Goal: Task Accomplishment & Management: Manage account settings

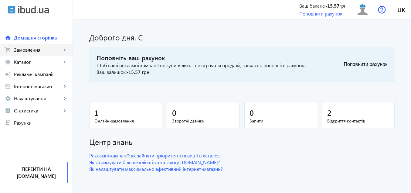
click at [65, 48] on mat-icon "keyboard_arrow_right" at bounding box center [65, 50] width 6 height 6
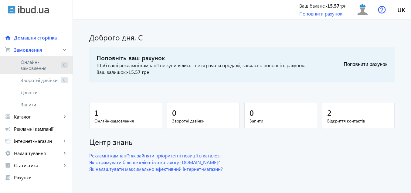
click at [39, 64] on span "Онлайн-замовлення" at bounding box center [40, 65] width 38 height 12
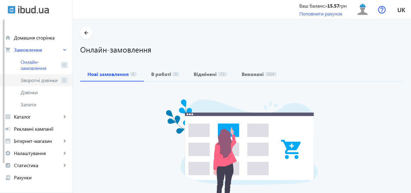
click at [39, 81] on span "Зворотні дзвінки" at bounding box center [40, 80] width 38 height 6
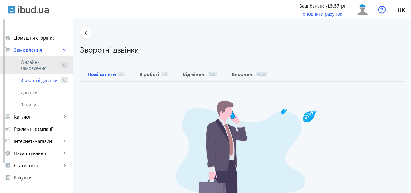
click at [36, 62] on span "Онлайн-замовлення" at bounding box center [40, 65] width 38 height 12
